Goal: Transaction & Acquisition: Purchase product/service

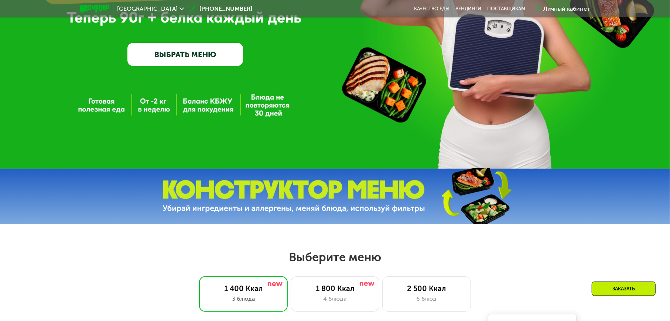
scroll to position [295, 0]
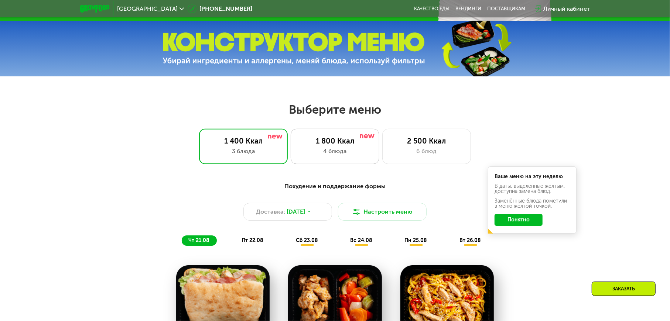
click at [348, 152] on div "4 блюда" at bounding box center [334, 151] width 73 height 9
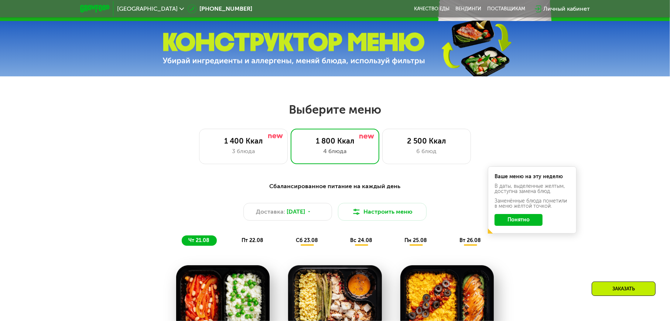
click at [528, 220] on button "Понятно" at bounding box center [518, 220] width 48 height 12
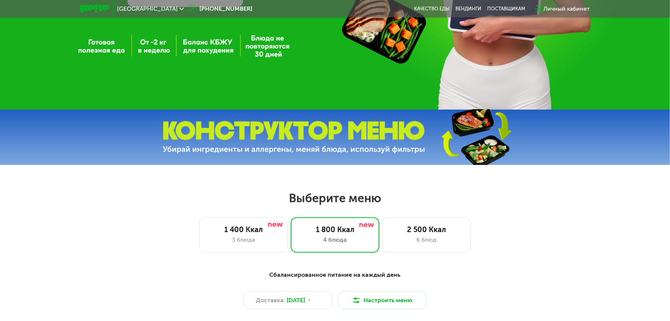
scroll to position [0, 0]
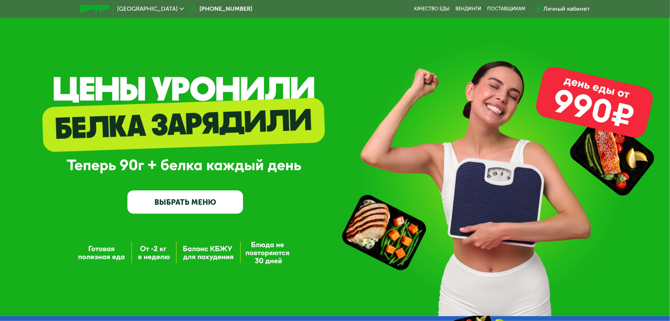
click at [187, 201] on link "ВЫБРАТЬ МЕНЮ" at bounding box center [185, 202] width 116 height 23
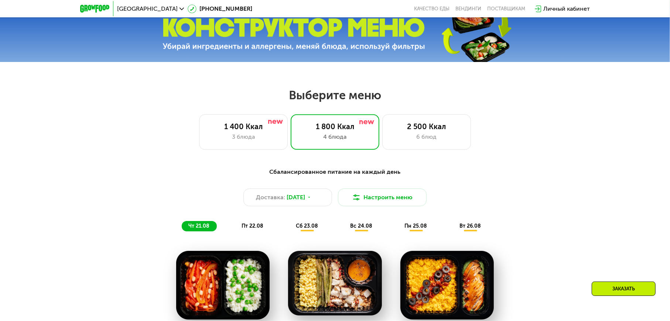
scroll to position [309, 0]
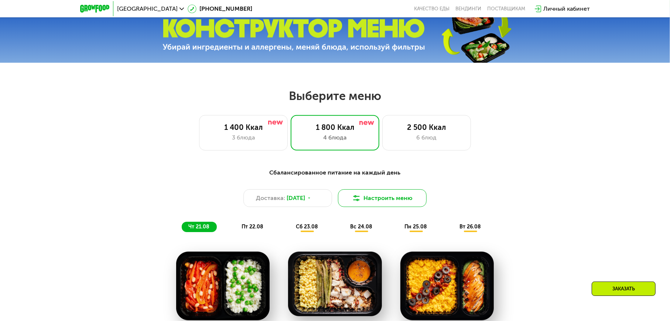
click at [370, 200] on button "Настроить меню" at bounding box center [382, 198] width 89 height 18
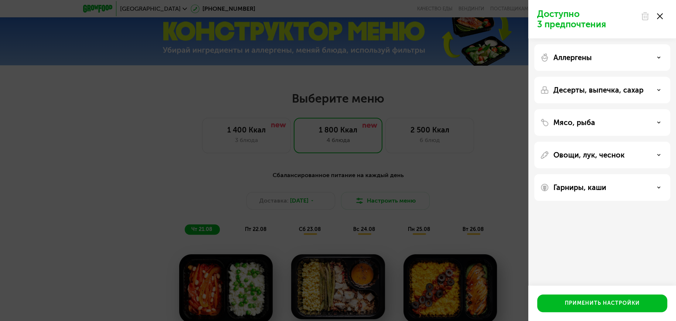
click at [656, 91] on div "Десерты, выпечка, сахар" at bounding box center [602, 90] width 124 height 9
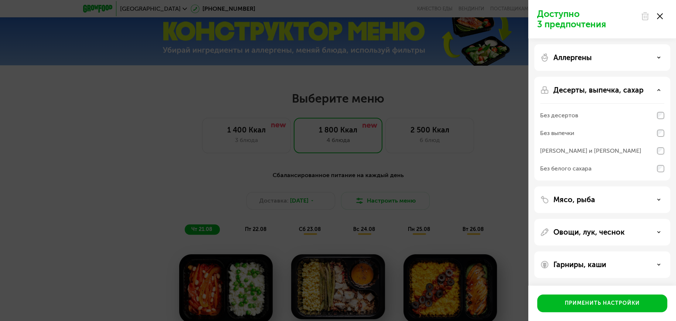
click at [492, 183] on div "Доступно 3 предпочтения Аллергены Десерты, выпечка, сахар Без десертов Без выпе…" at bounding box center [338, 160] width 676 height 321
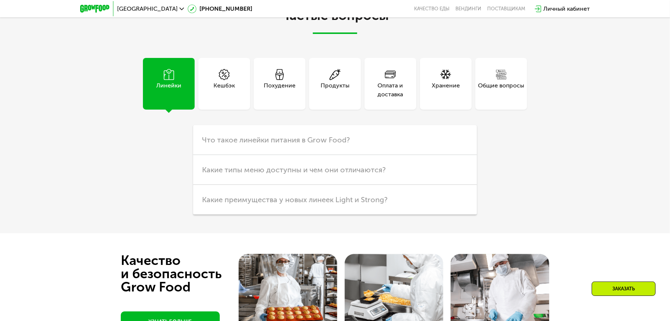
scroll to position [1934, 0]
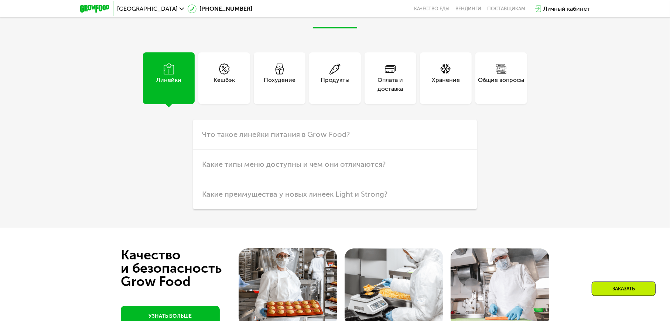
click at [346, 93] on div "Продукты" at bounding box center [334, 85] width 29 height 18
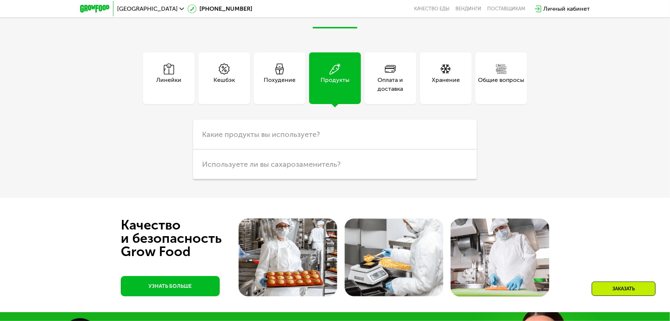
click at [284, 93] on div "Похудение" at bounding box center [280, 85] width 32 height 18
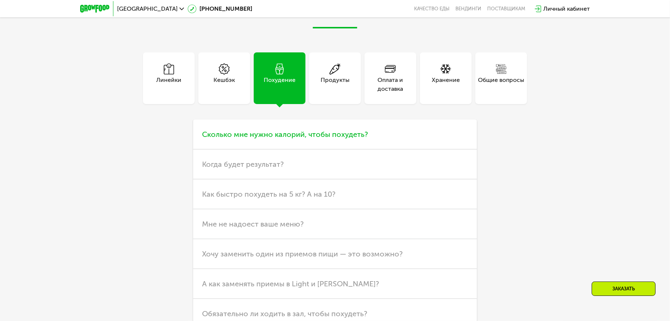
click at [348, 139] on span "Сколько мне нужно калорий, чтобы похудеть?" at bounding box center [285, 134] width 166 height 9
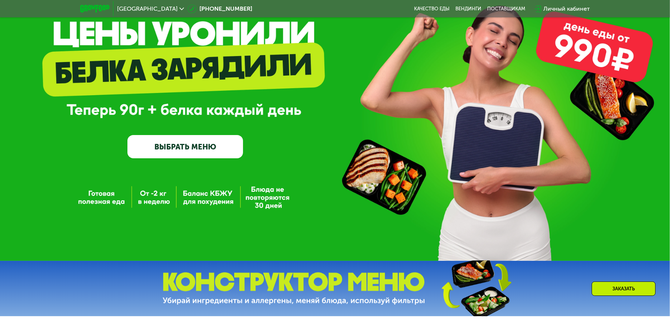
scroll to position [0, 0]
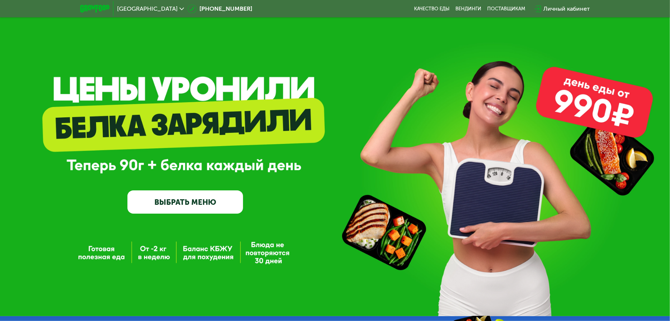
click at [174, 208] on link "ВЫБРАТЬ МЕНЮ" at bounding box center [185, 202] width 116 height 23
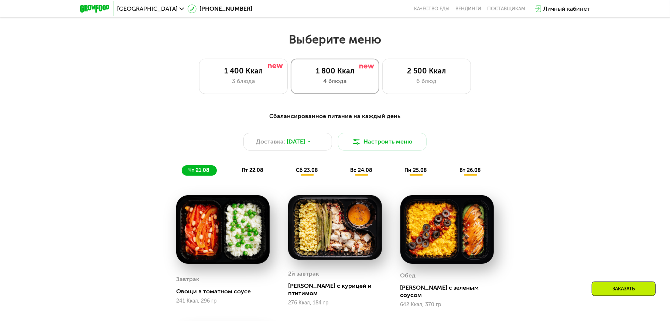
scroll to position [383, 0]
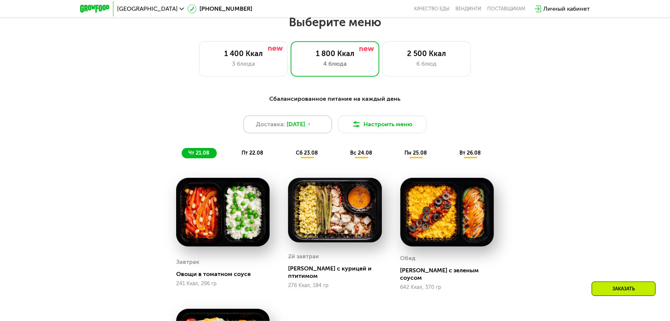
click at [311, 126] on icon at bounding box center [309, 124] width 4 height 4
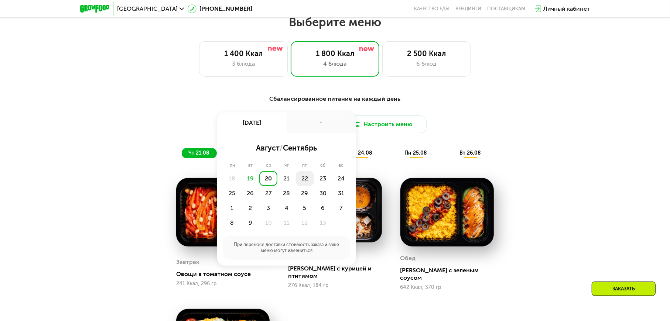
click at [314, 182] on div "22" at bounding box center [323, 178] width 18 height 15
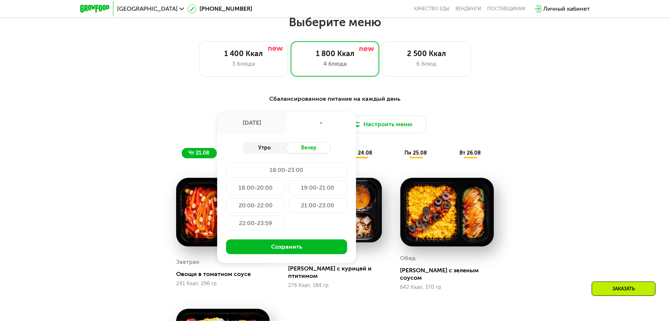
click at [270, 152] on div "Утро" at bounding box center [264, 148] width 44 height 10
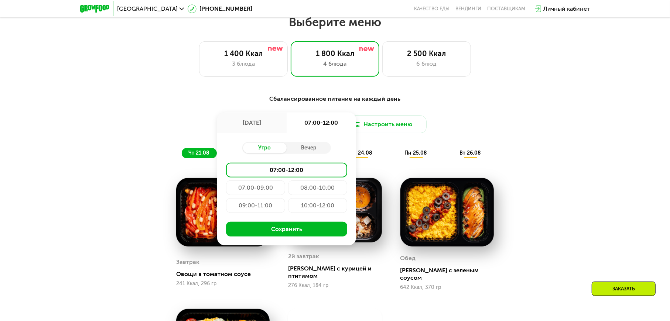
click at [285, 198] on div "08:00-10:00" at bounding box center [255, 205] width 59 height 15
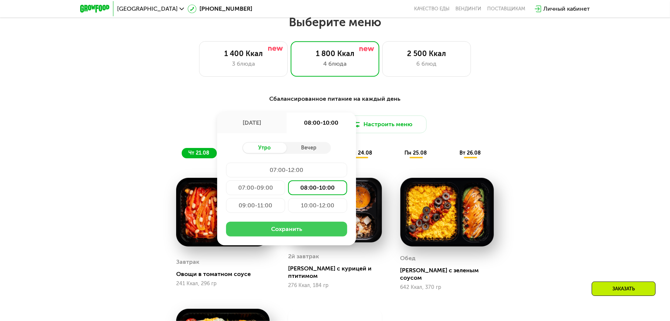
click at [293, 228] on button "Сохранить" at bounding box center [286, 229] width 121 height 15
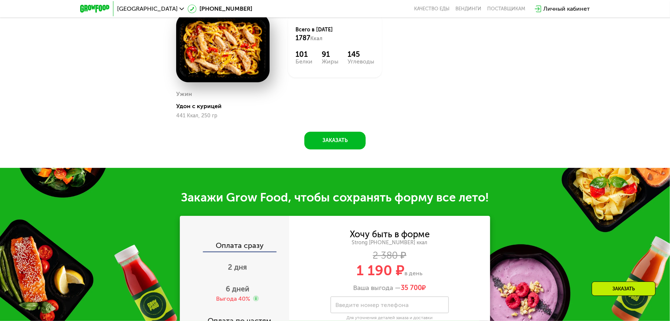
scroll to position [678, 0]
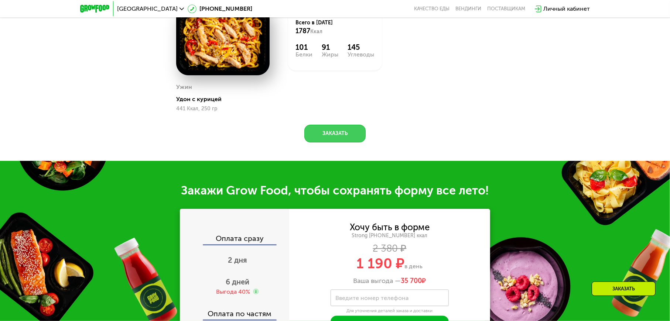
click at [323, 134] on button "Заказать" at bounding box center [334, 134] width 61 height 18
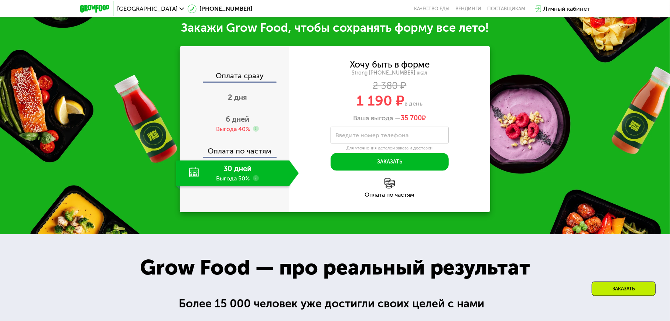
scroll to position [841, 0]
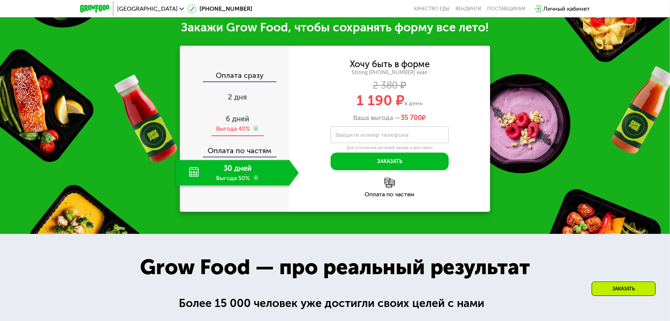
click at [257, 129] on use at bounding box center [256, 129] width 6 height 6
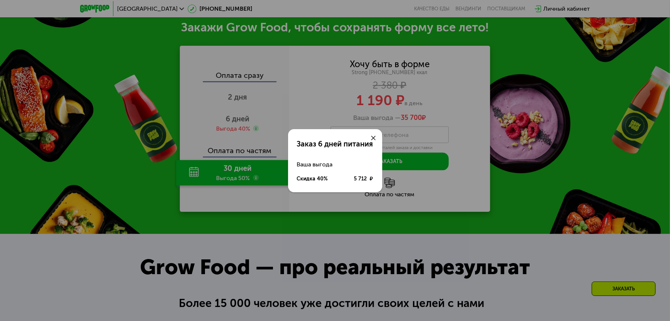
click at [374, 136] on icon at bounding box center [373, 138] width 4 height 4
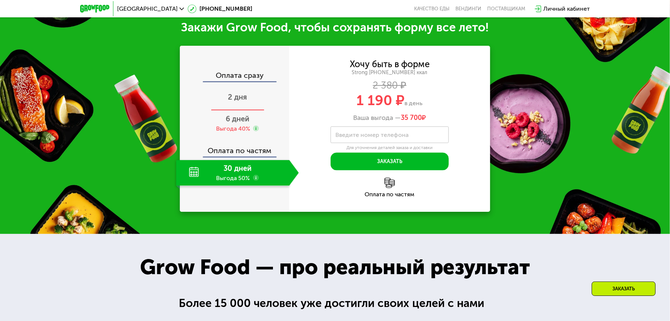
click at [245, 99] on span "2 дня" at bounding box center [237, 97] width 19 height 9
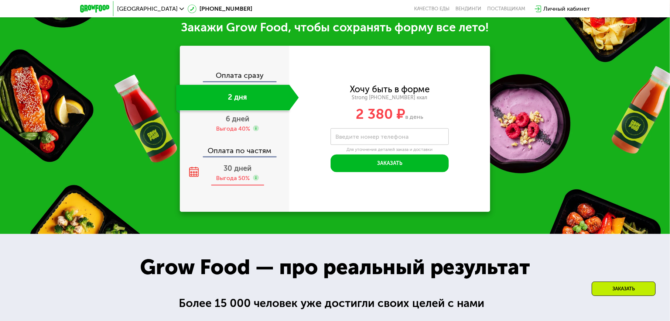
click at [243, 173] on span "30 дней" at bounding box center [237, 168] width 28 height 9
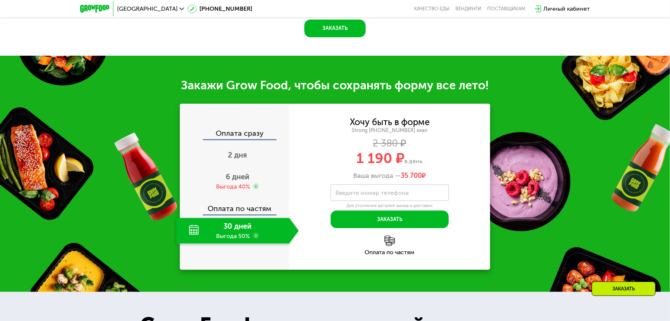
scroll to position [768, 0]
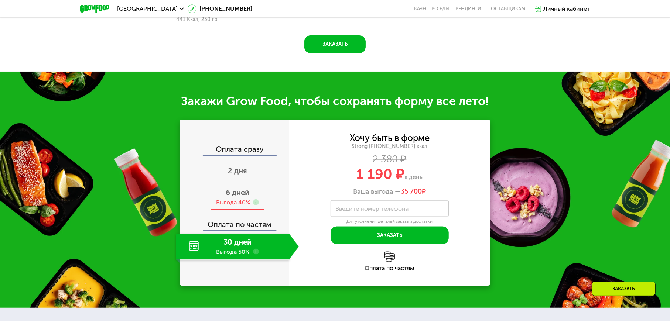
click at [237, 195] on span "6 дней" at bounding box center [238, 192] width 24 height 9
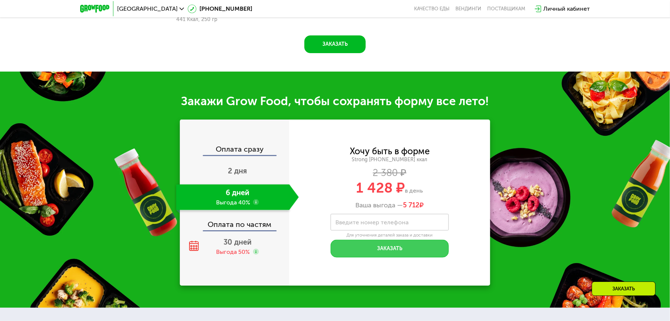
click at [403, 250] on button "Заказать" at bounding box center [389, 249] width 118 height 18
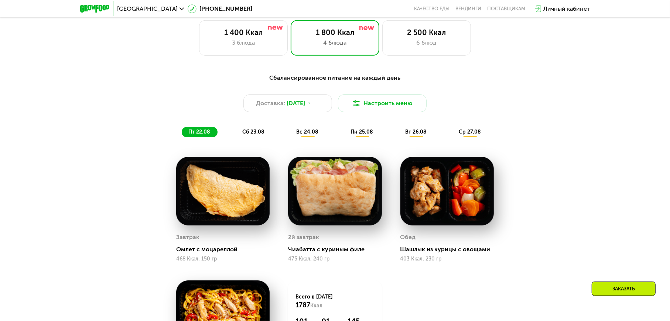
scroll to position [398, 0]
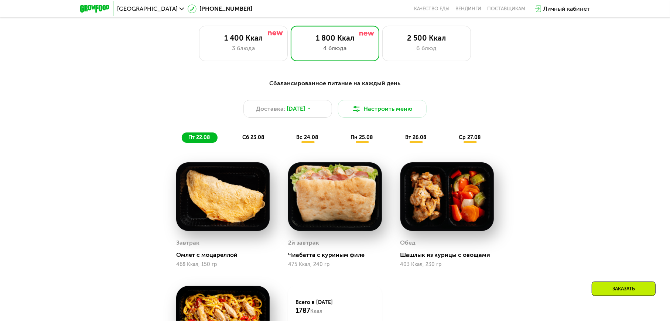
click at [362, 141] on span "пн 25.08" at bounding box center [361, 137] width 23 height 6
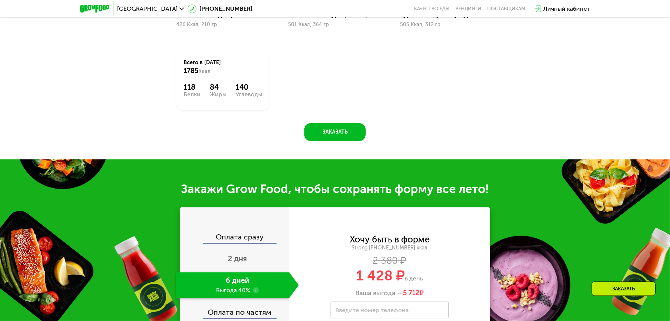
scroll to position [546, 0]
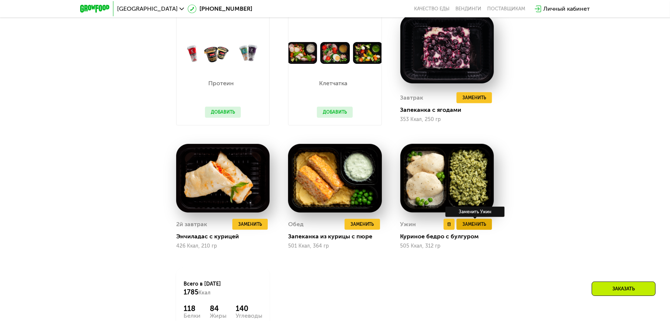
click at [473, 227] on span "Заменить" at bounding box center [474, 224] width 24 height 7
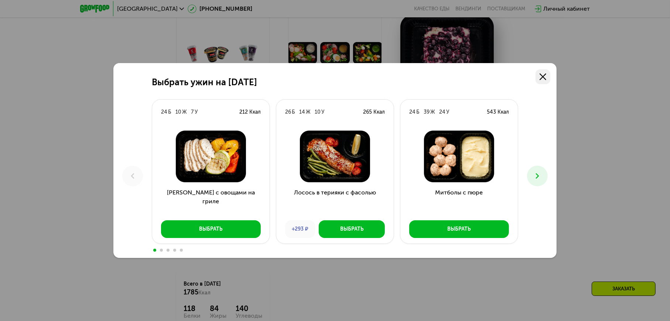
click at [541, 77] on icon at bounding box center [542, 76] width 7 height 7
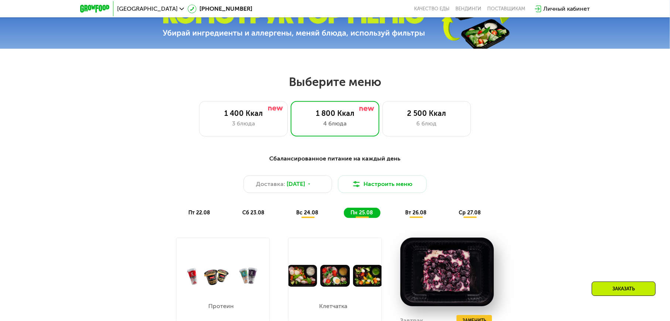
scroll to position [251, 0]
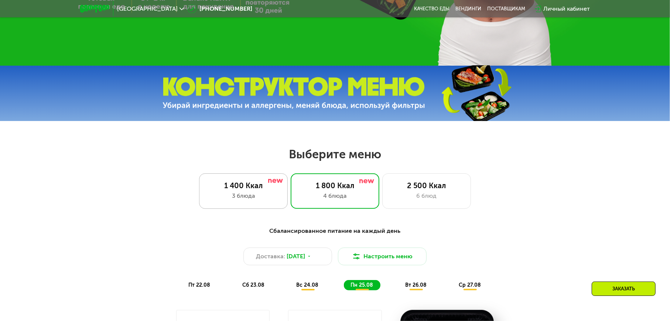
click at [291, 193] on div "1 400 Ккал 3 блюда" at bounding box center [335, 191] width 89 height 35
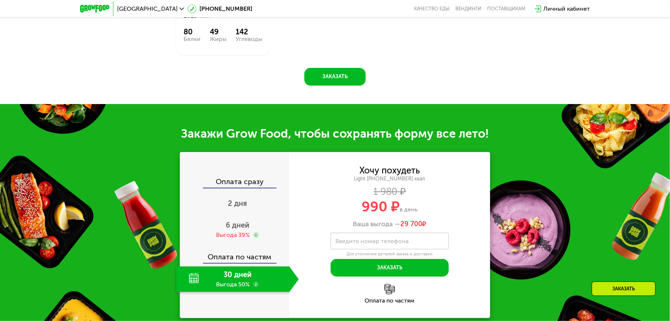
scroll to position [472, 0]
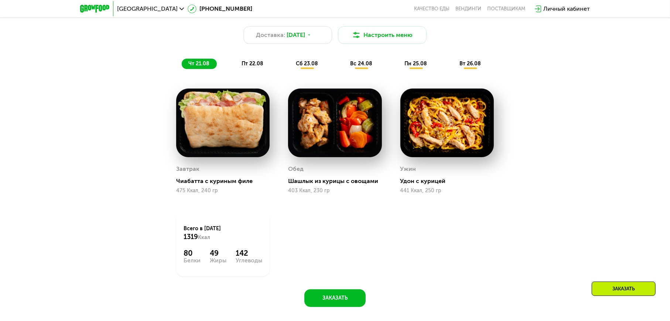
click at [356, 67] on span "вс 24.08" at bounding box center [361, 64] width 22 height 6
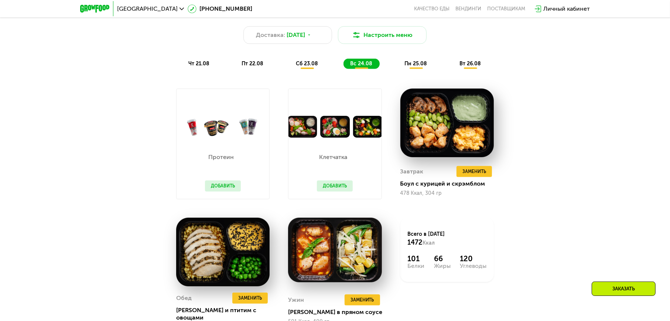
click at [309, 67] on span "сб 23.08" at bounding box center [307, 64] width 22 height 6
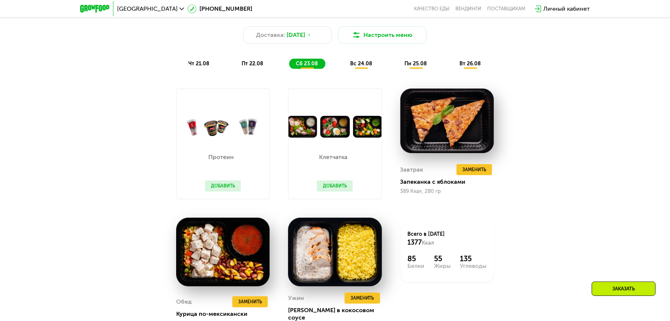
click at [251, 64] on span "пт 22.08" at bounding box center [252, 64] width 22 height 6
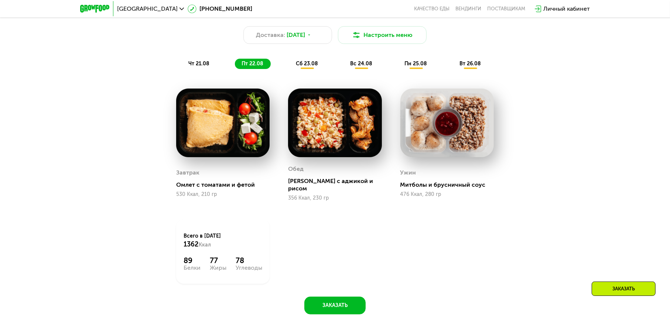
click at [196, 66] on span "чт 21.08" at bounding box center [198, 64] width 21 height 6
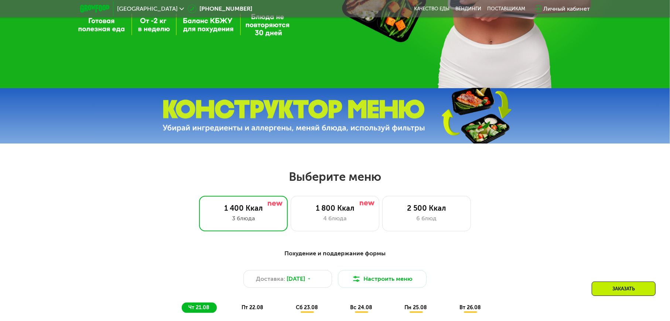
scroll to position [177, 0]
